Goal: Task Accomplishment & Management: Manage account settings

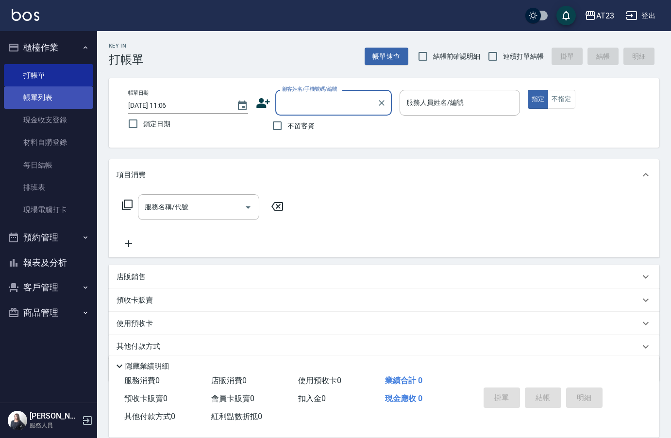
click at [35, 100] on link "帳單列表" at bounding box center [48, 97] width 89 height 22
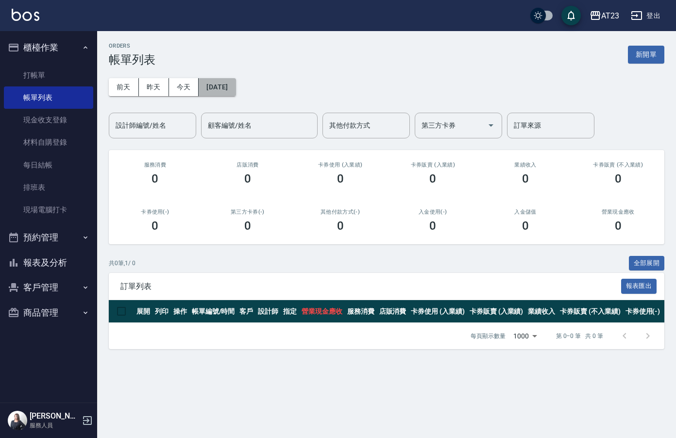
click at [229, 95] on button "2025/10/06" at bounding box center [217, 87] width 37 height 18
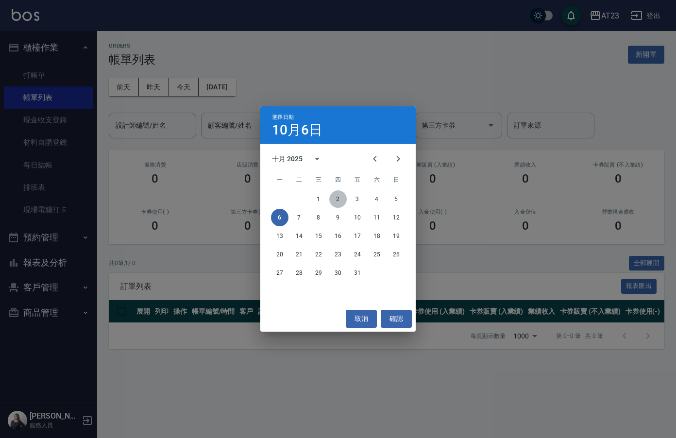
click at [335, 200] on button "2" at bounding box center [337, 198] width 17 height 17
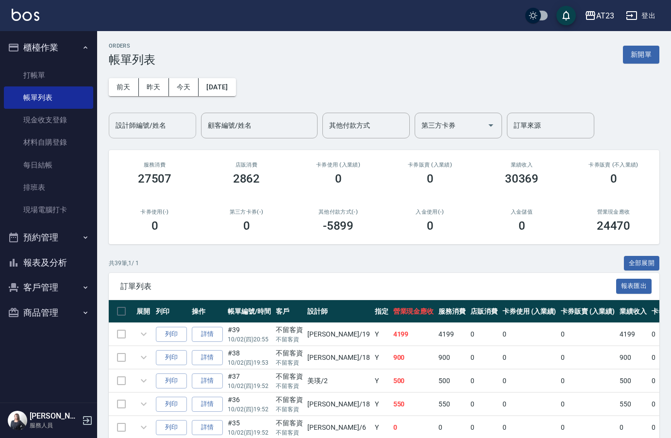
click at [173, 117] on input "設計師編號/姓名" at bounding box center [152, 125] width 79 height 17
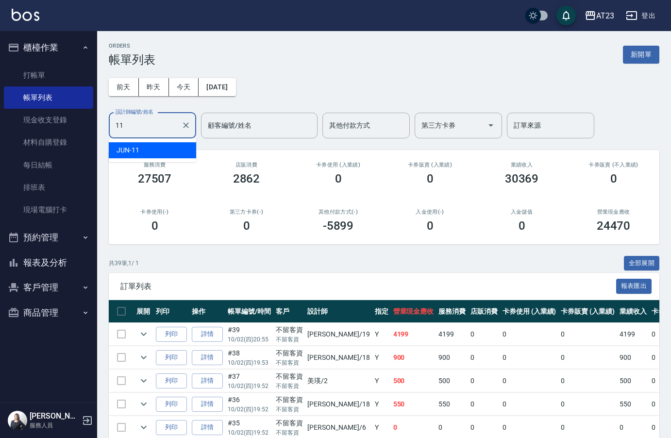
click at [146, 148] on div "JUN -11" at bounding box center [152, 150] width 87 height 16
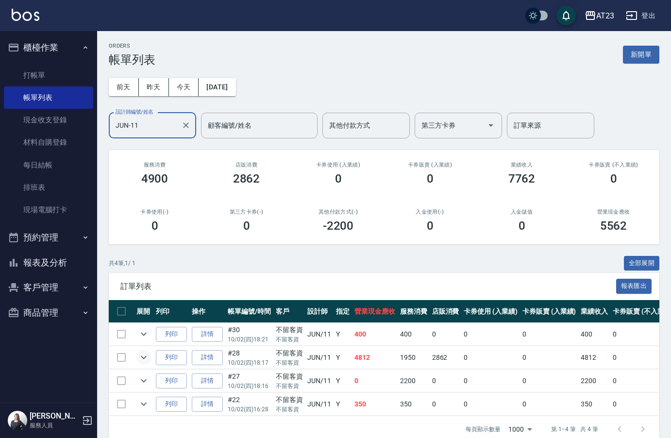
click at [143, 357] on icon "expand row" at bounding box center [144, 357] width 6 height 3
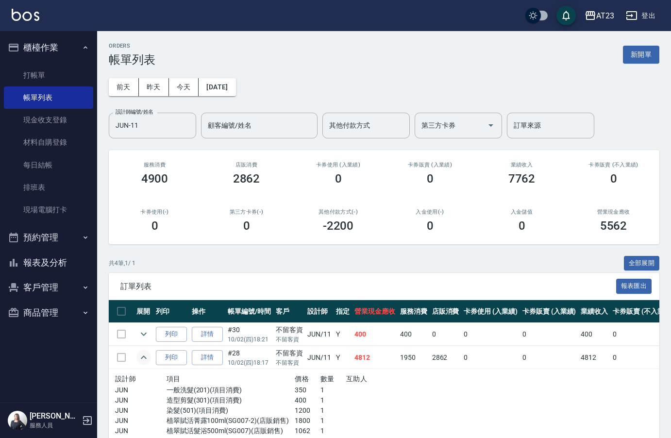
click at [143, 357] on icon "expand row" at bounding box center [144, 356] width 6 height 3
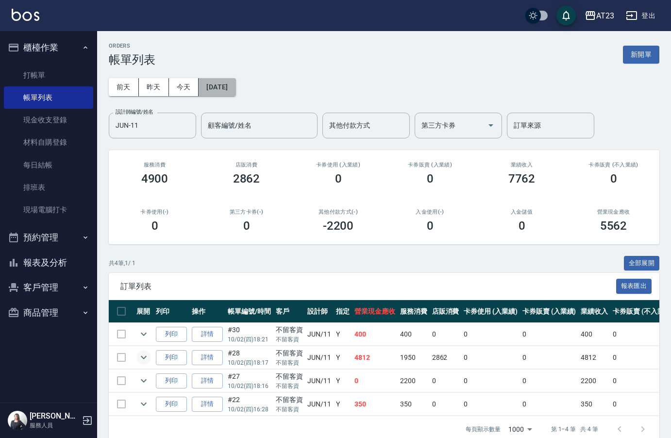
click at [235, 88] on button "2025/10/02" at bounding box center [217, 87] width 37 height 18
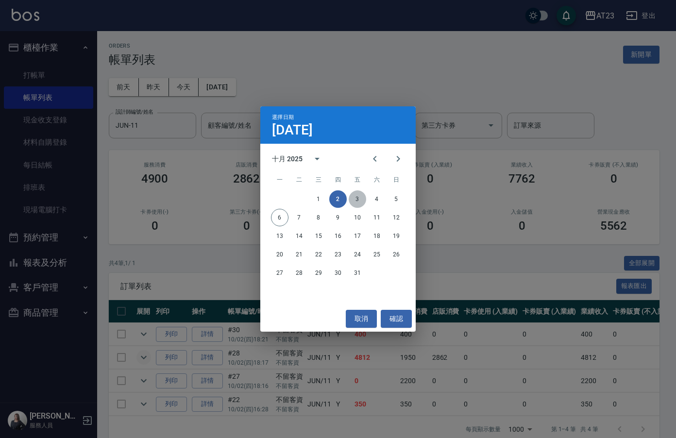
click at [361, 199] on button "3" at bounding box center [357, 198] width 17 height 17
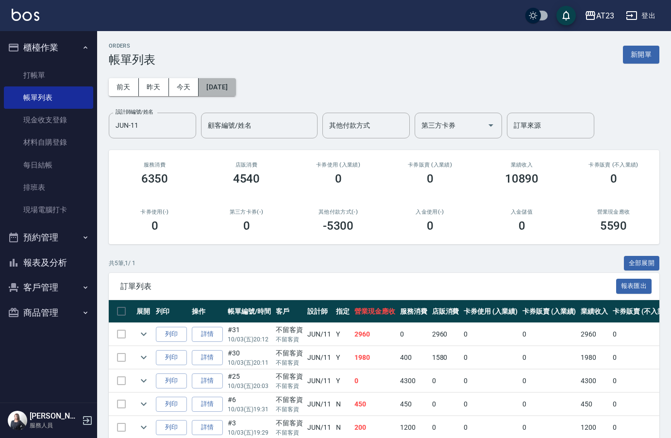
click at [224, 81] on button "2025/10/03" at bounding box center [217, 87] width 37 height 18
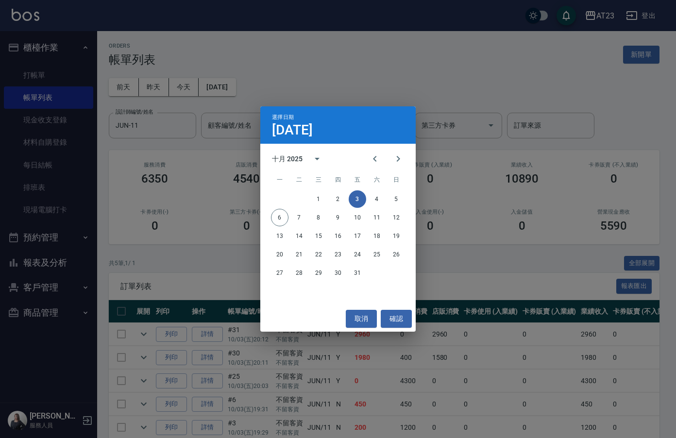
click at [405, 71] on div "選擇日期 10月3日 十月 2025 一 二 三 四 五 六 日 1 2 3 4 5 6 7 8 9 10 11 12 13 14 15 16 17 18 1…" at bounding box center [338, 219] width 676 height 438
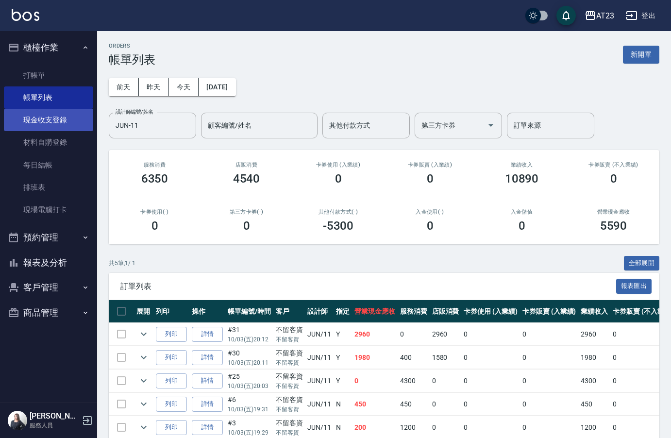
drag, startPoint x: 97, startPoint y: 117, endPoint x: 50, endPoint y: 114, distance: 46.2
click at [64, 114] on div "AT23 登出 櫃檯作業 打帳單 帳單列表 現金收支登錄 材料自購登錄 每日結帳 排班表 現場電腦打卡 預約管理 預約管理 單日預約紀錄 單週預約紀錄 報表及…" at bounding box center [335, 238] width 671 height 477
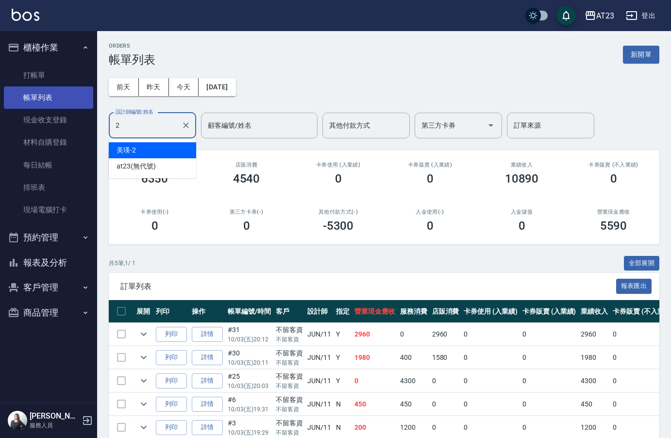
type input "美瑛-2"
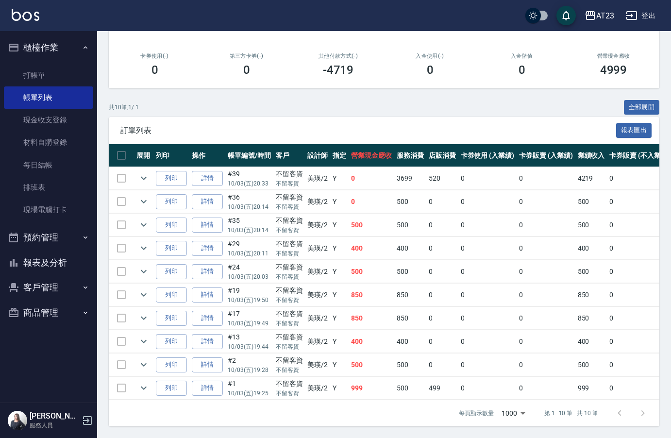
scroll to position [163, 0]
